Goal: Task Accomplishment & Management: Complete application form

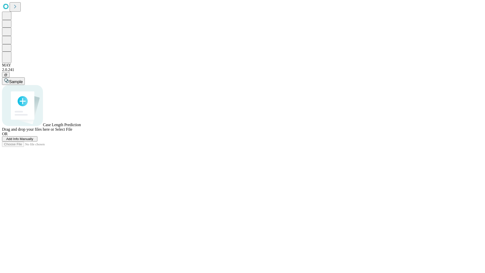
click at [33, 141] on span "Add Info Manually" at bounding box center [19, 139] width 27 height 4
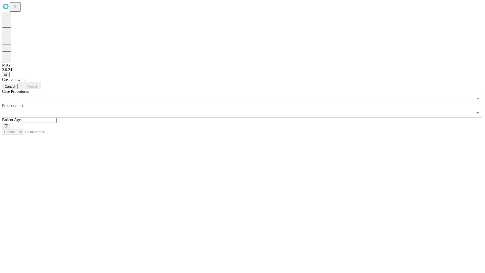
click at [57, 118] on input "text" at bounding box center [39, 120] width 36 height 5
type input "**"
click at [246, 108] on input "text" at bounding box center [237, 113] width 471 height 10
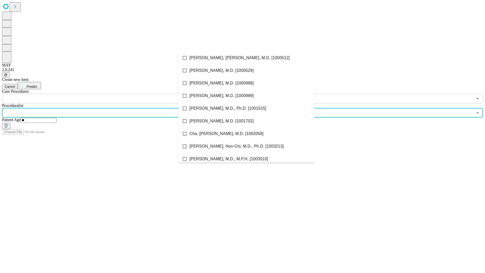
click at [246, 58] on li "[PERSON_NAME], [PERSON_NAME], M.D. [1000512]" at bounding box center [246, 58] width 136 height 13
click at [106, 94] on input "text" at bounding box center [237, 99] width 471 height 10
